Goal: Task Accomplishment & Management: Use online tool/utility

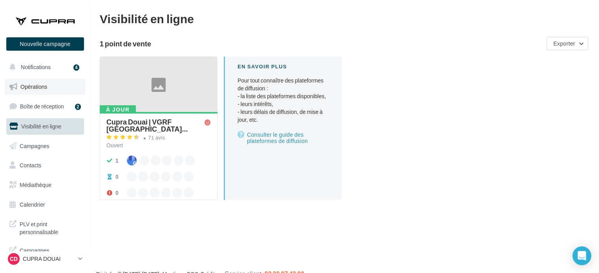
click at [48, 88] on link "Opérations" at bounding box center [45, 86] width 81 height 16
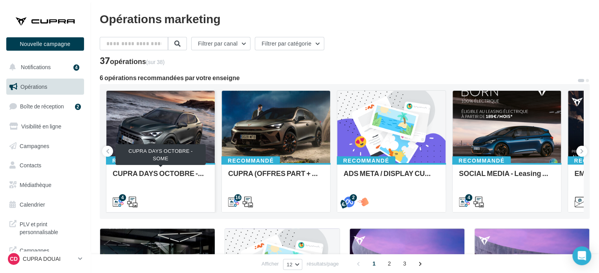
click at [159, 172] on div "CUPRA DAYS OCTOBRE - SOME" at bounding box center [161, 177] width 96 height 16
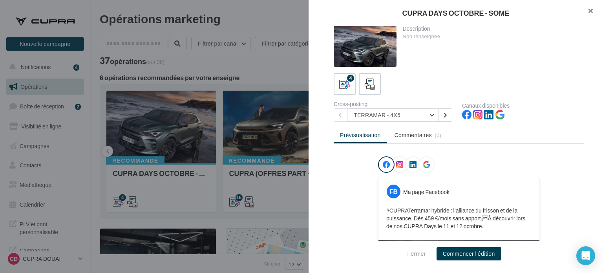
click at [592, 11] on button "button" at bounding box center [586, 12] width 31 height 24
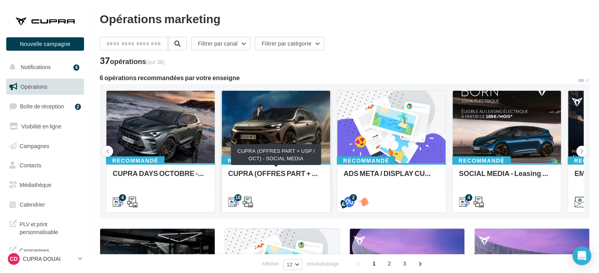
click at [254, 174] on div "CUPRA (OFFRES PART + USP / OCT) - SOCIAL MEDIA" at bounding box center [276, 177] width 96 height 16
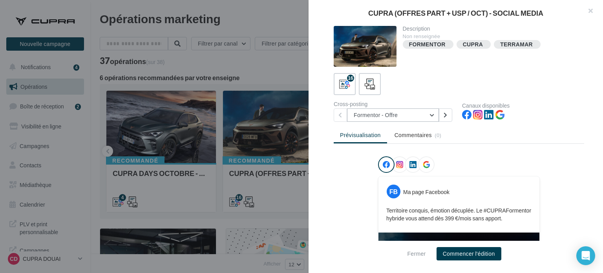
click at [392, 117] on button "Formentor - Offre" at bounding box center [393, 114] width 92 height 13
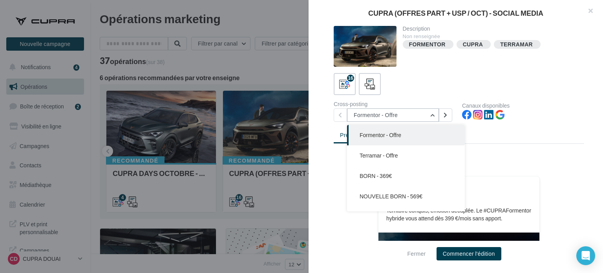
click at [392, 117] on button "Formentor - Offre" at bounding box center [393, 114] width 92 height 13
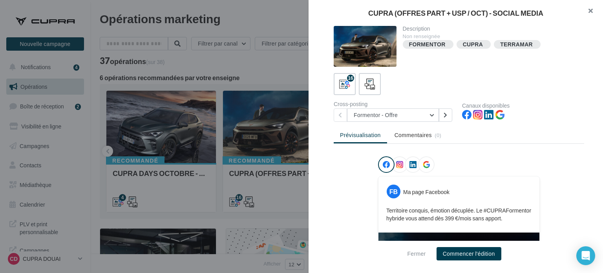
click at [590, 8] on button "button" at bounding box center [586, 12] width 31 height 24
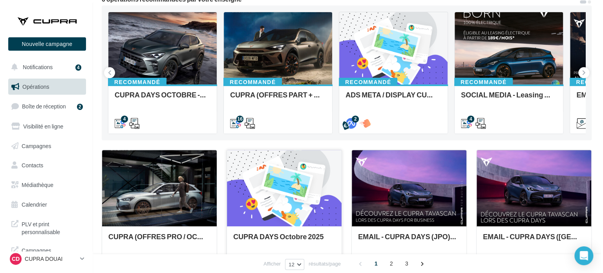
scroll to position [118, 0]
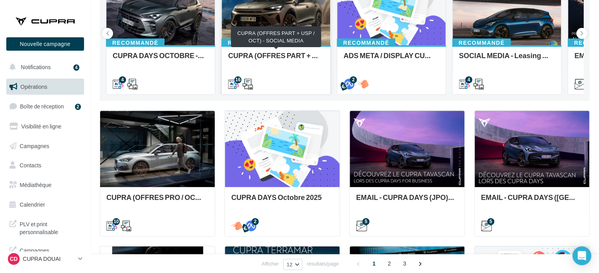
click at [271, 55] on div "CUPRA (OFFRES PART + USP / OCT) - SOCIAL MEDIA" at bounding box center [276, 59] width 96 height 16
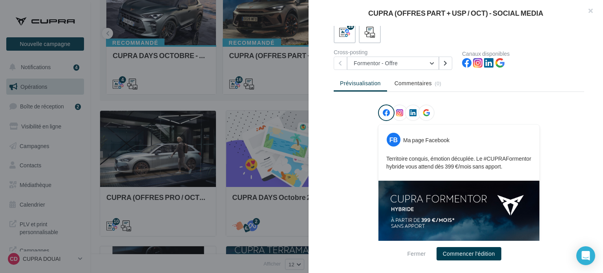
scroll to position [0, 0]
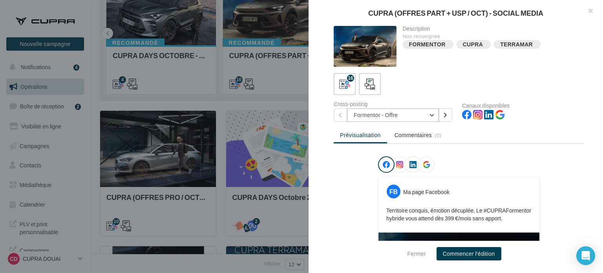
click at [416, 116] on button "Formentor - Offre" at bounding box center [393, 114] width 92 height 13
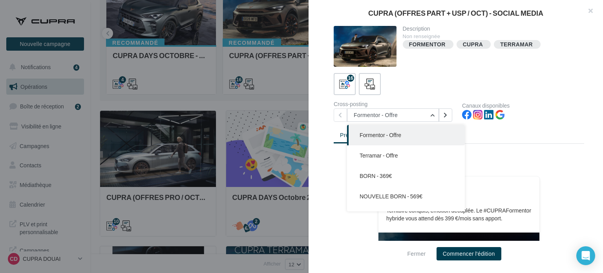
click at [428, 82] on div "16" at bounding box center [459, 84] width 250 height 22
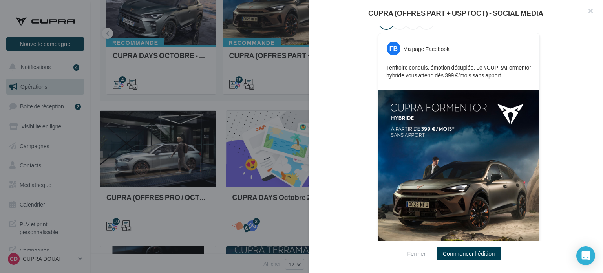
scroll to position [77, 0]
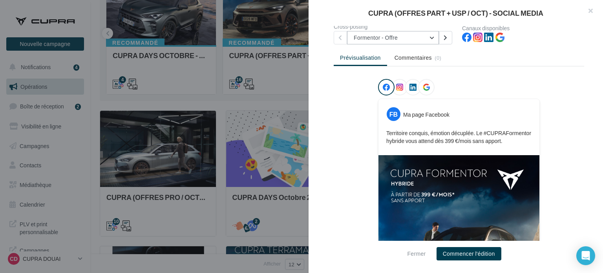
click at [368, 42] on button "Formentor - Offre" at bounding box center [393, 37] width 92 height 13
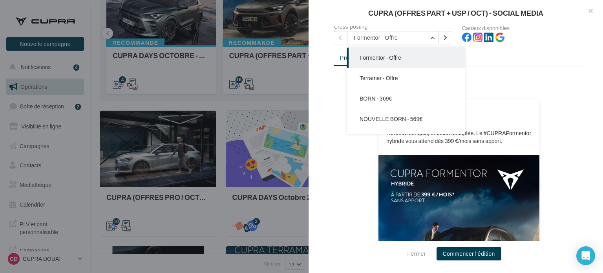
click at [379, 80] on span "Terramar - Offre" at bounding box center [378, 78] width 38 height 7
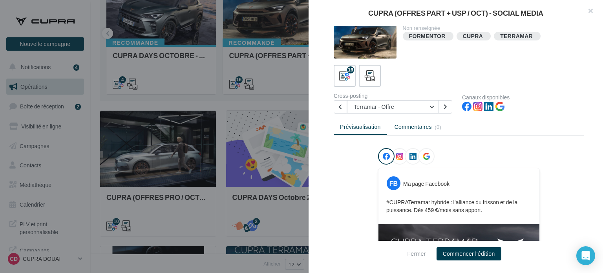
scroll to position [0, 0]
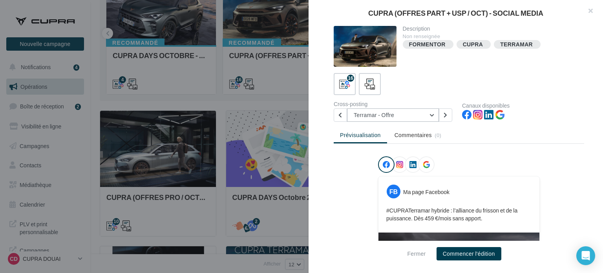
click at [385, 114] on button "Terramar - Offre" at bounding box center [393, 114] width 92 height 13
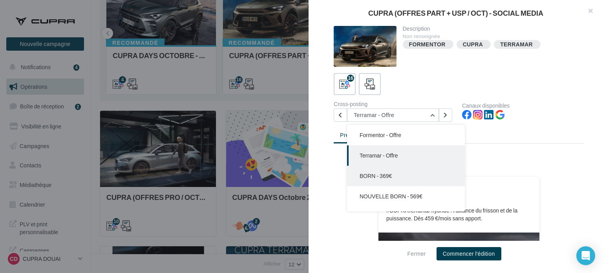
click at [379, 176] on span "BORN - 369€" at bounding box center [375, 175] width 32 height 7
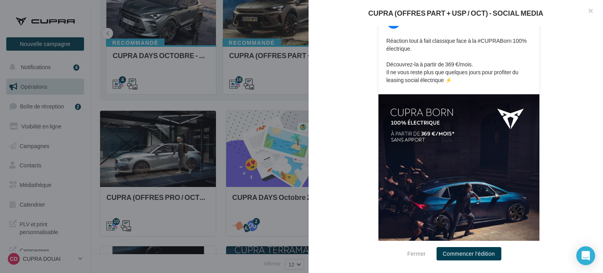
scroll to position [109, 0]
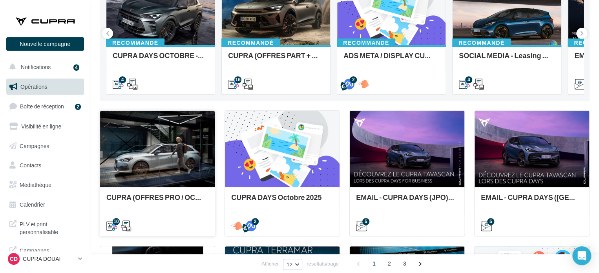
click at [168, 156] on div at bounding box center [157, 149] width 115 height 77
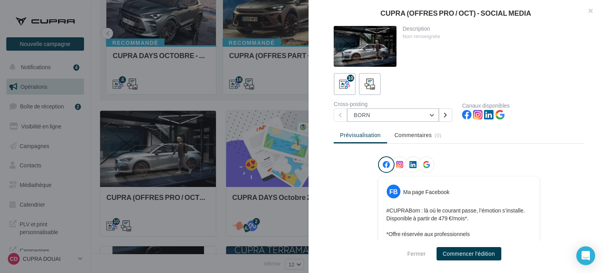
click at [398, 108] on button "BORN" at bounding box center [393, 114] width 92 height 13
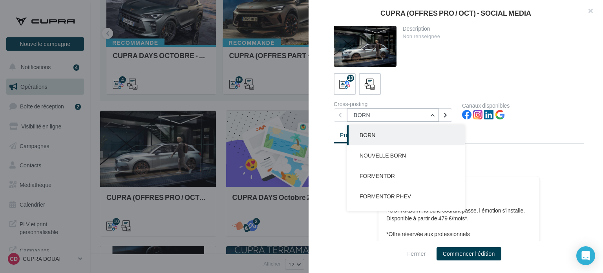
click at [410, 114] on button "BORN" at bounding box center [393, 114] width 92 height 13
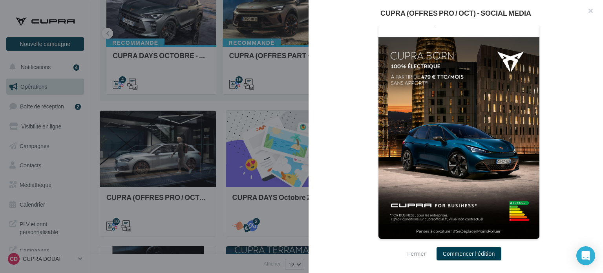
scroll to position [54, 0]
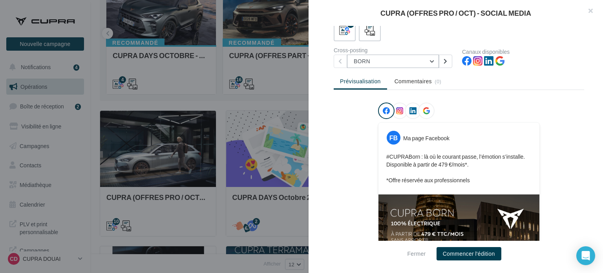
click at [403, 61] on button "BORN" at bounding box center [393, 61] width 92 height 13
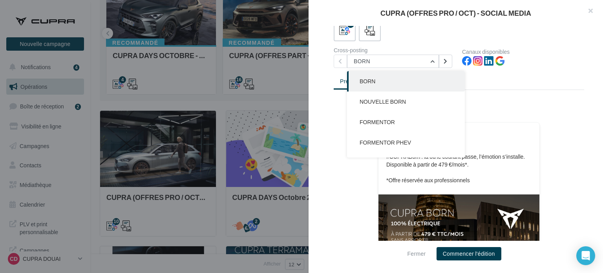
click at [417, 29] on div "10" at bounding box center [459, 30] width 250 height 22
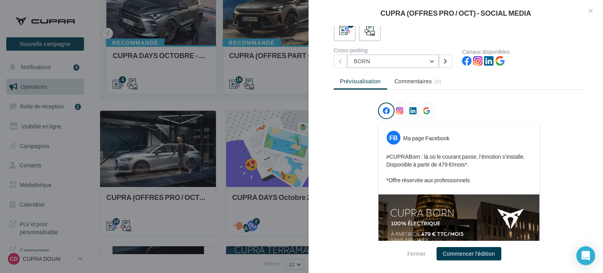
click at [394, 59] on button "BORN" at bounding box center [393, 61] width 92 height 13
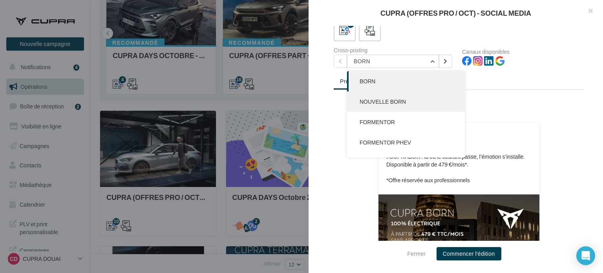
click at [399, 108] on button "NOUVELLE BORN" at bounding box center [406, 101] width 118 height 20
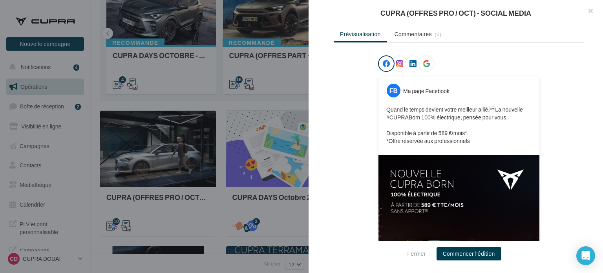
scroll to position [0, 0]
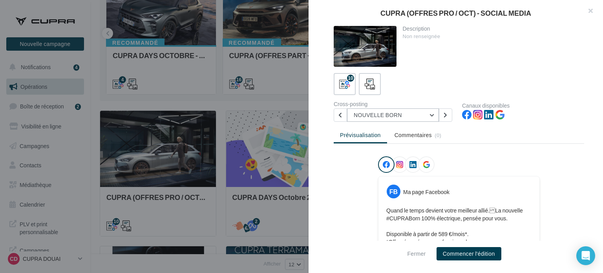
click at [386, 115] on button "NOUVELLE BORN" at bounding box center [393, 114] width 92 height 13
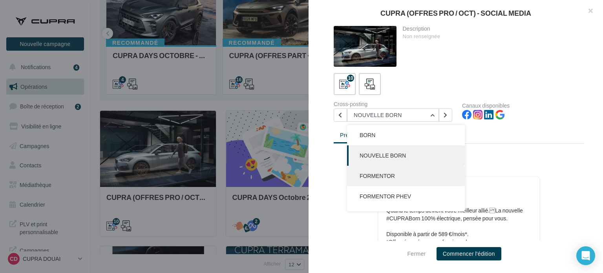
click at [379, 181] on button "FORMENTOR" at bounding box center [406, 176] width 118 height 20
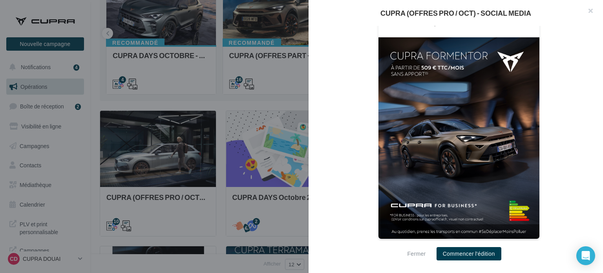
scroll to position [62, 0]
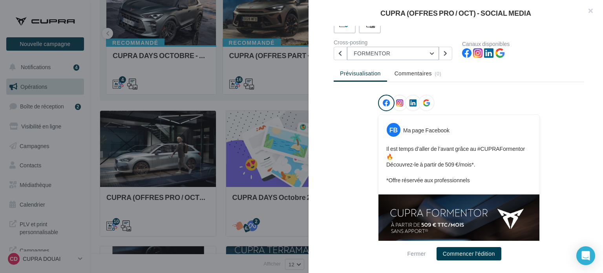
click at [382, 55] on button "FORMENTOR" at bounding box center [393, 53] width 92 height 13
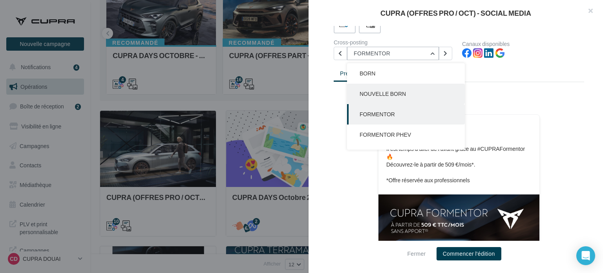
scroll to position [20, 0]
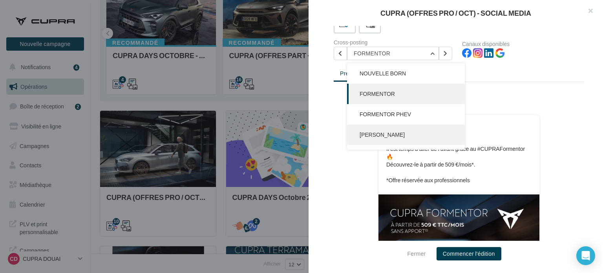
click at [374, 137] on span "LEON SP" at bounding box center [381, 134] width 45 height 7
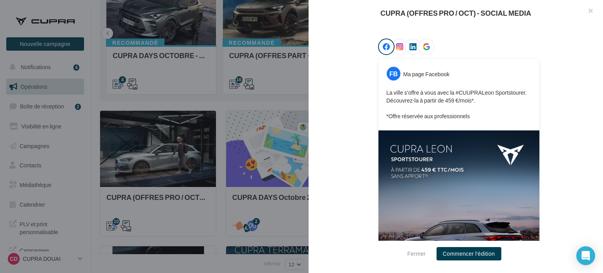
scroll to position [0, 0]
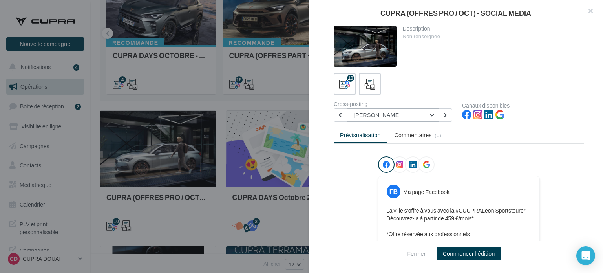
click at [395, 117] on button "LEON SP" at bounding box center [393, 114] width 92 height 13
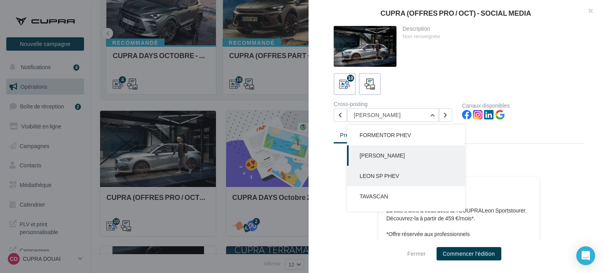
click at [379, 179] on button "LEON SP PHEV" at bounding box center [406, 176] width 118 height 20
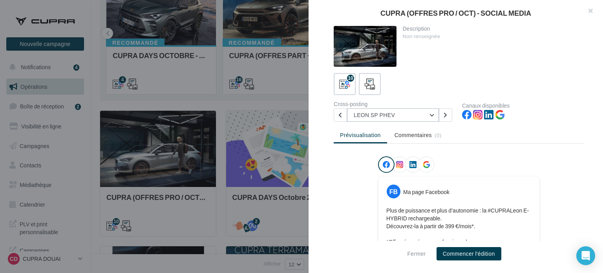
click at [403, 115] on button "LEON SP PHEV" at bounding box center [393, 114] width 92 height 13
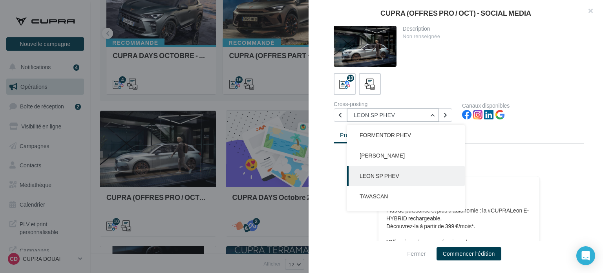
scroll to position [82, 0]
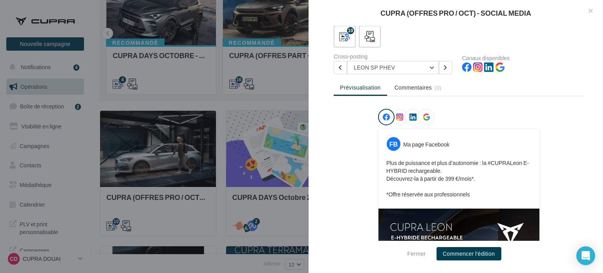
scroll to position [39, 0]
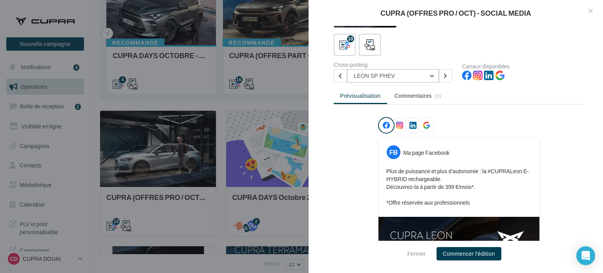
click at [364, 81] on button "LEON SP PHEV" at bounding box center [393, 75] width 92 height 13
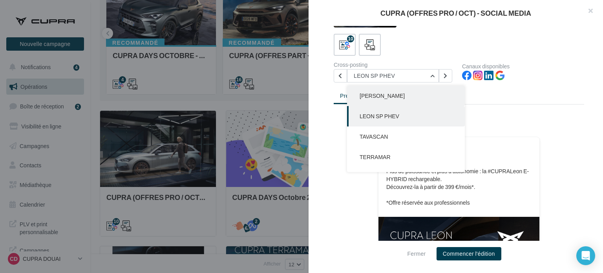
click at [380, 94] on span "LEON SP" at bounding box center [381, 95] width 45 height 7
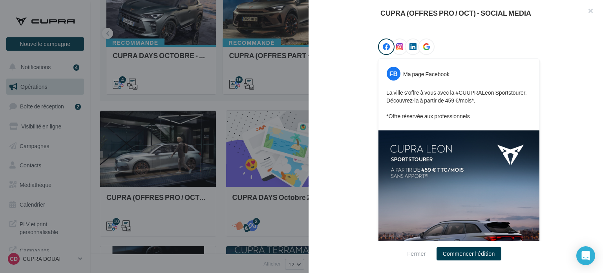
click at [366, 162] on div "FB Ma page Facebook La ville s’offre à vous avec la #CUUPRALeon Sportstourer. D…" at bounding box center [459, 189] width 250 height 303
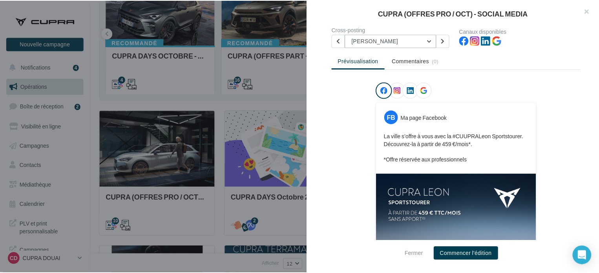
scroll to position [15, 0]
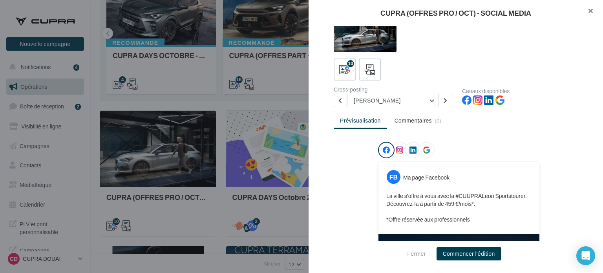
click at [594, 6] on button "button" at bounding box center [586, 12] width 31 height 24
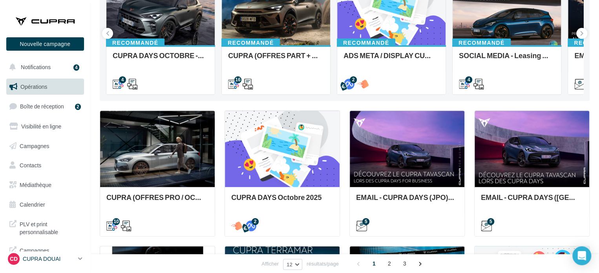
click at [43, 261] on p "CUPRA DOUAI" at bounding box center [49, 259] width 52 height 8
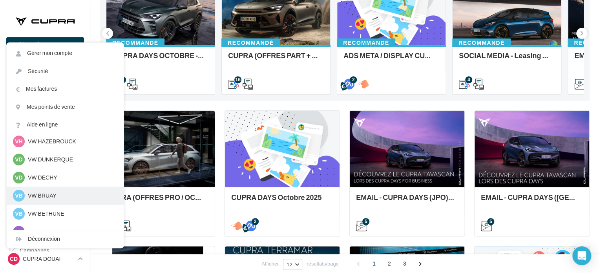
scroll to position [289, 0]
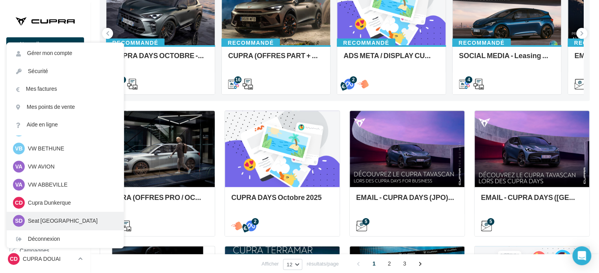
click at [24, 220] on div "SD" at bounding box center [19, 221] width 12 height 12
